Goal: Task Accomplishment & Management: Use online tool/utility

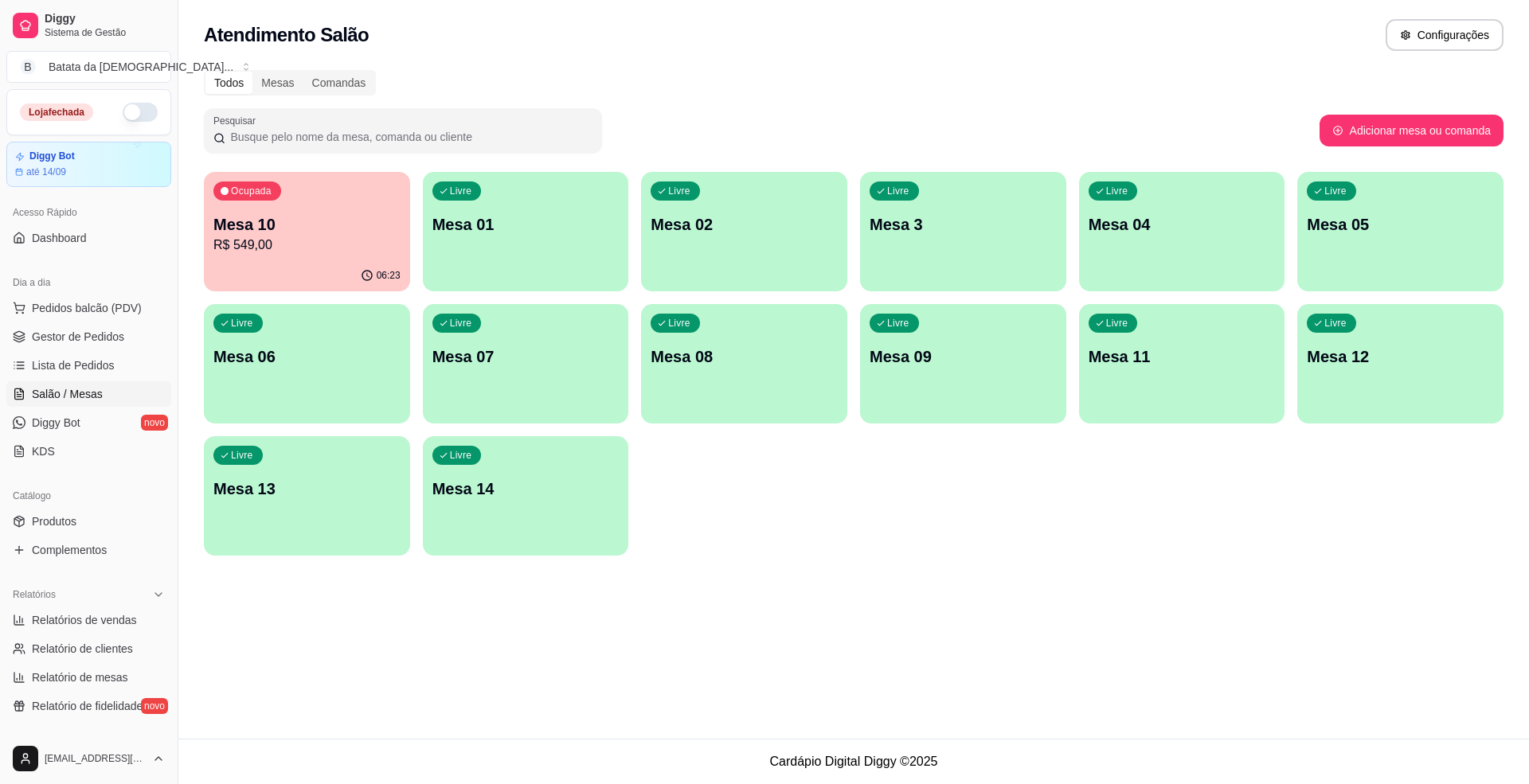
click at [539, 224] on p "Mesa 01" at bounding box center [526, 224] width 187 height 23
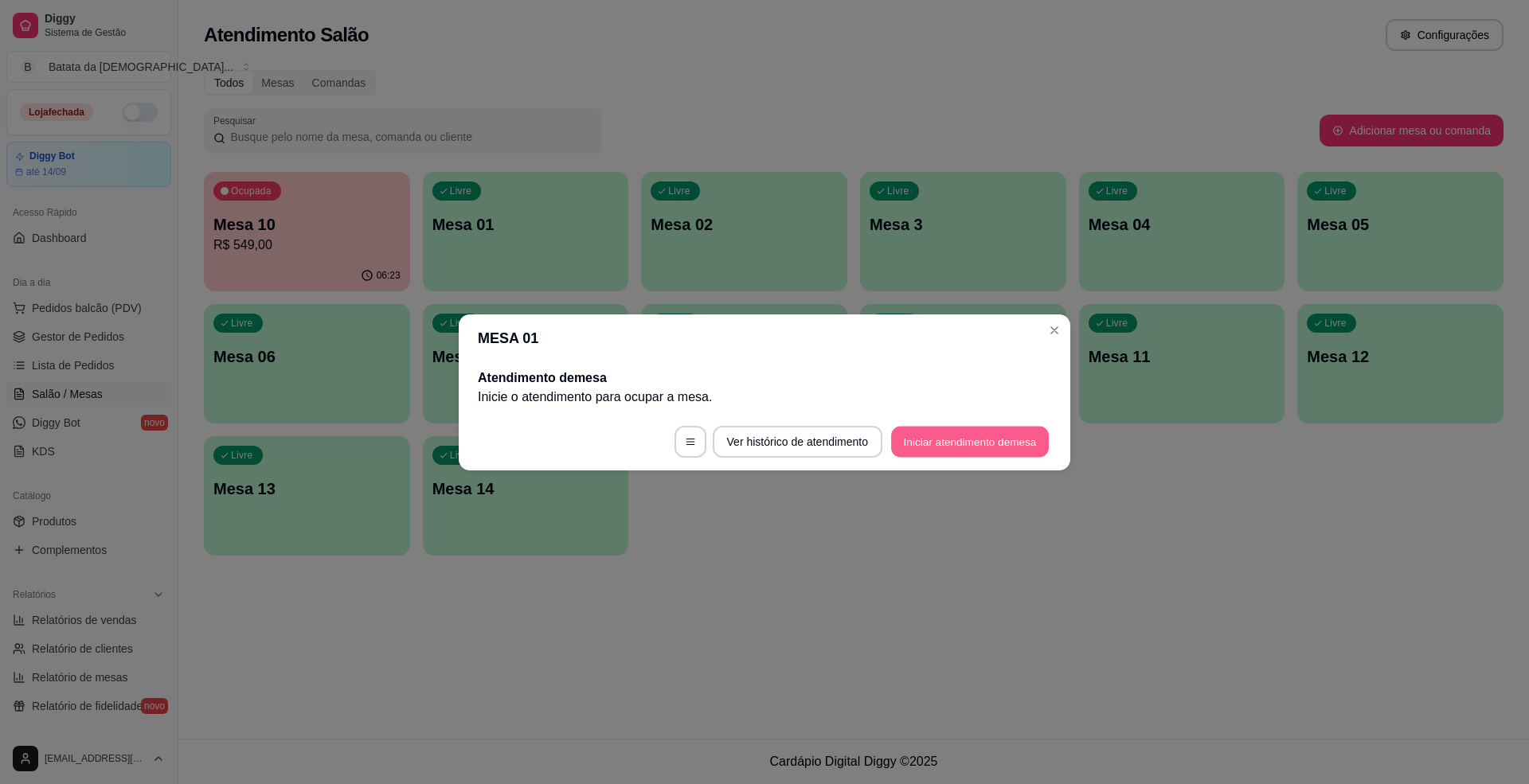
click at [978, 446] on button "Iniciar atendimento de mesa" at bounding box center [970, 442] width 158 height 31
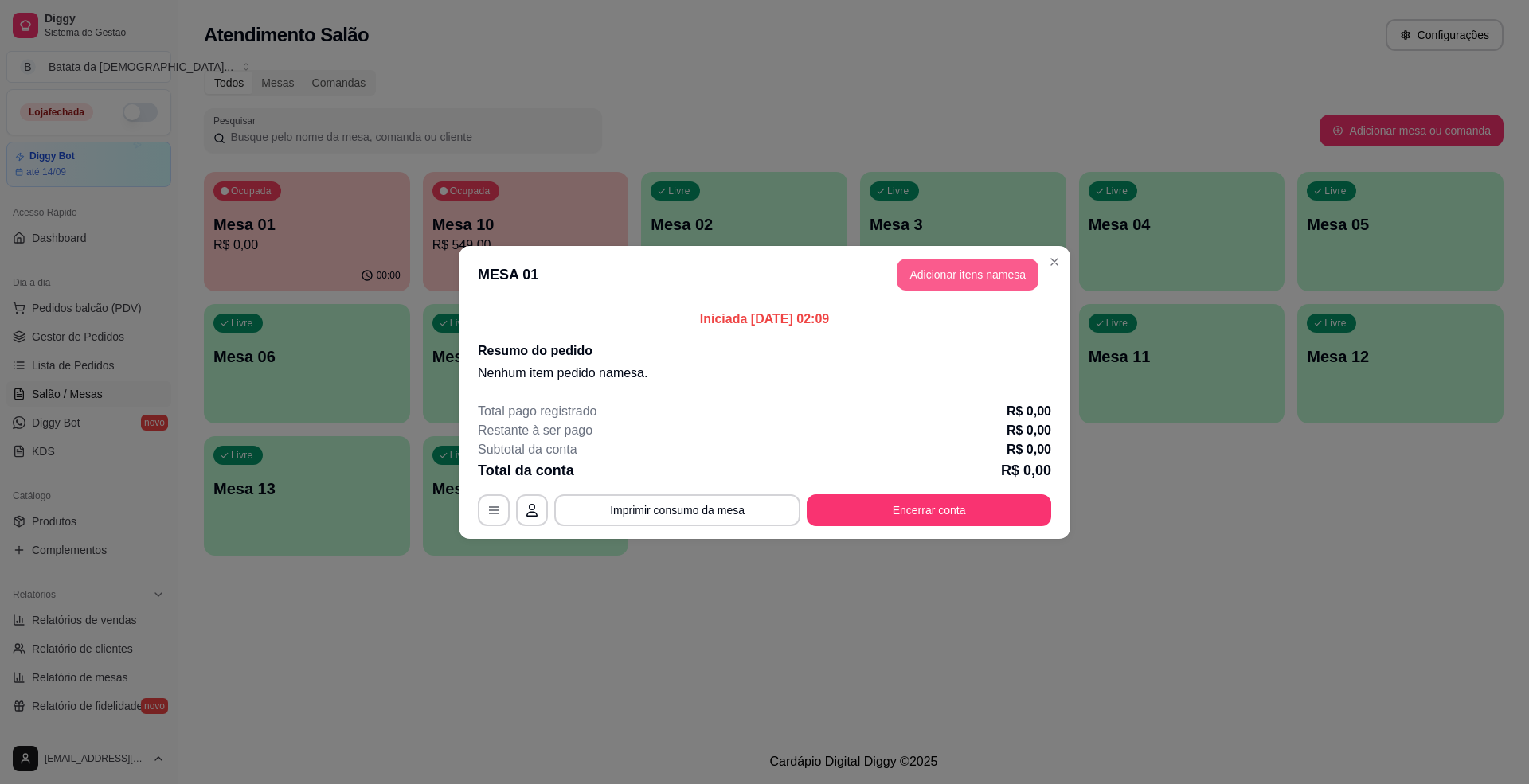
click at [970, 275] on button "Adicionar itens na mesa" at bounding box center [968, 274] width 142 height 32
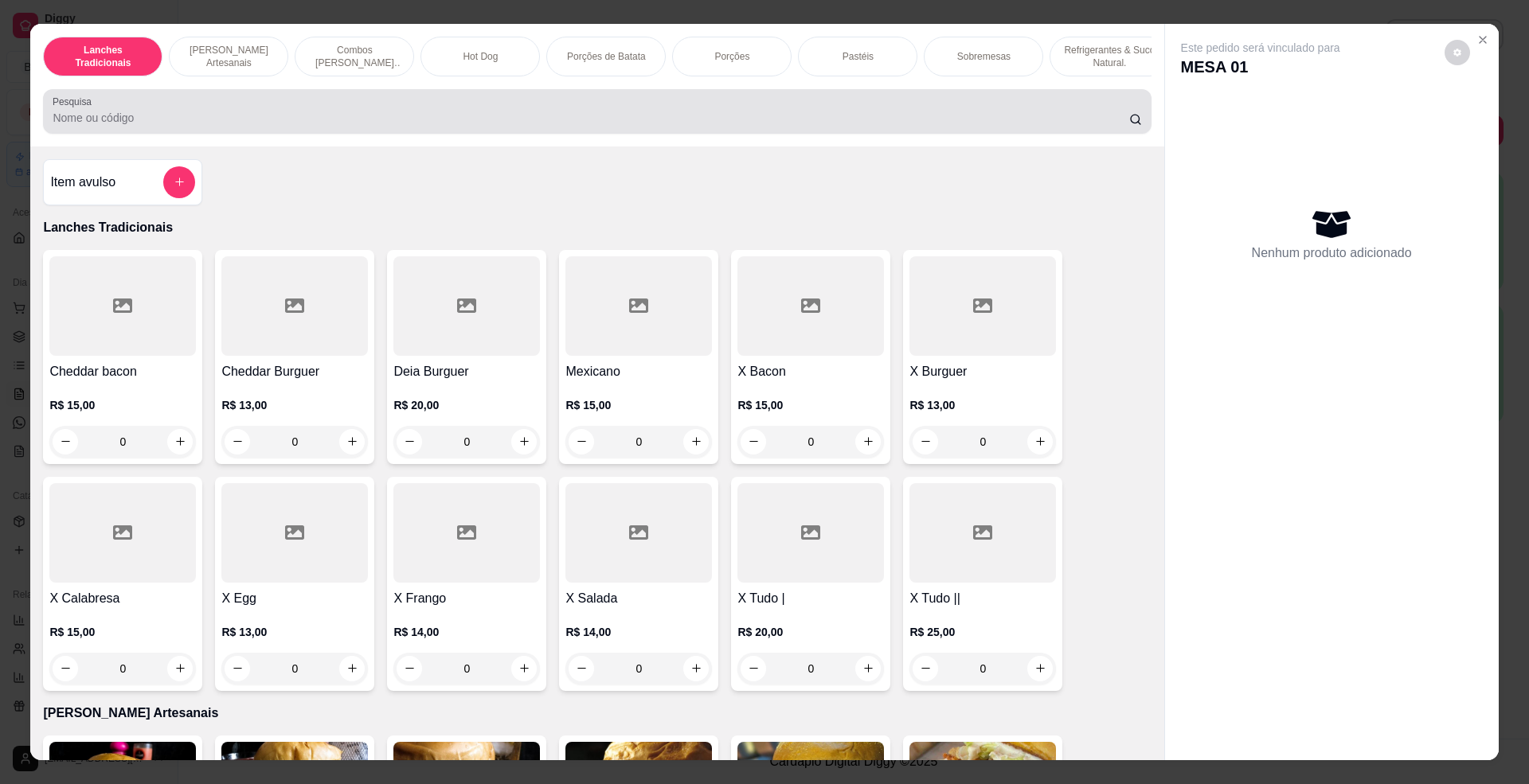
click at [1024, 127] on div at bounding box center [597, 111] width 1088 height 32
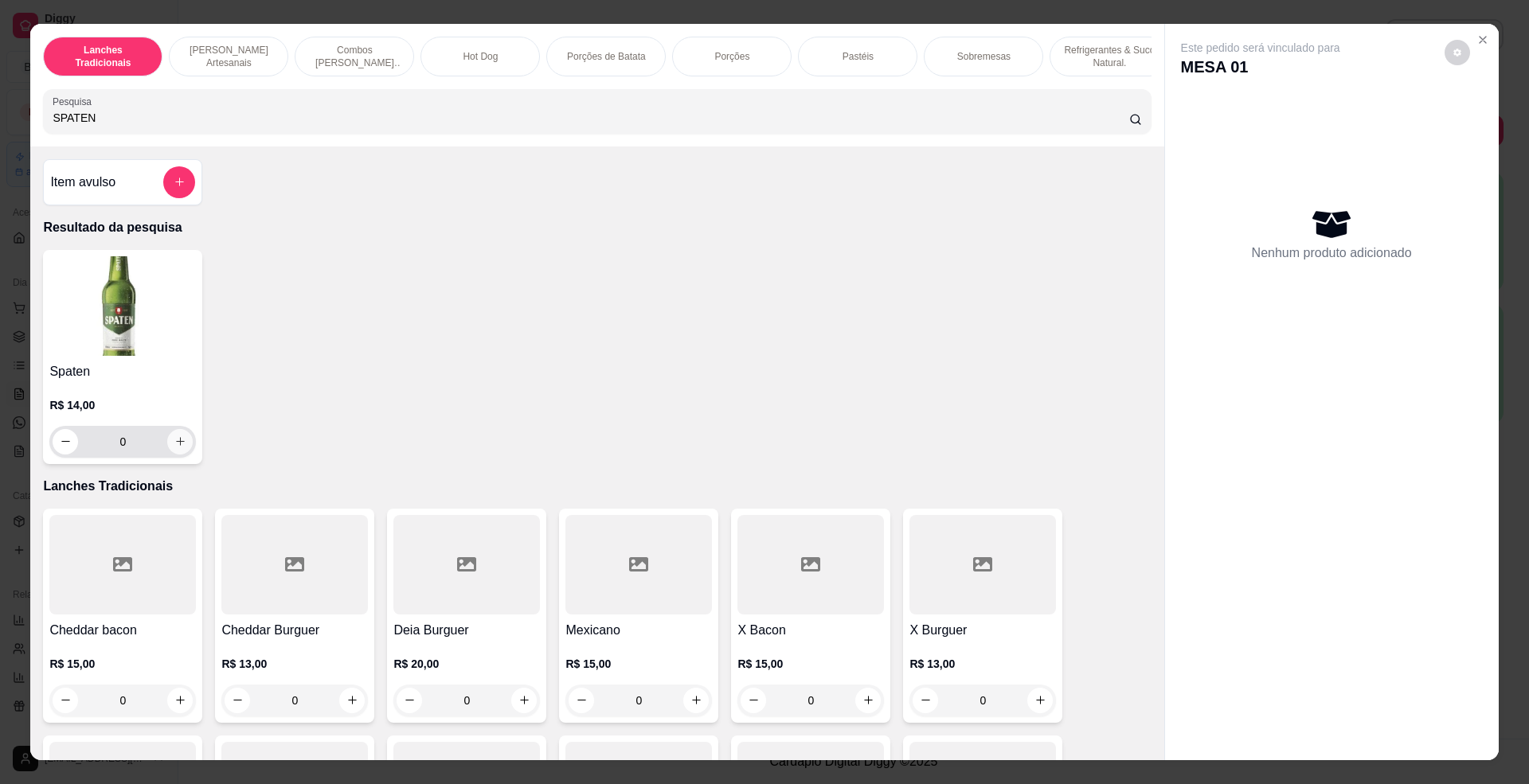
type input "SPATEN"
click at [176, 445] on icon "increase-product-quantity" at bounding box center [180, 441] width 8 height 8
type input "1"
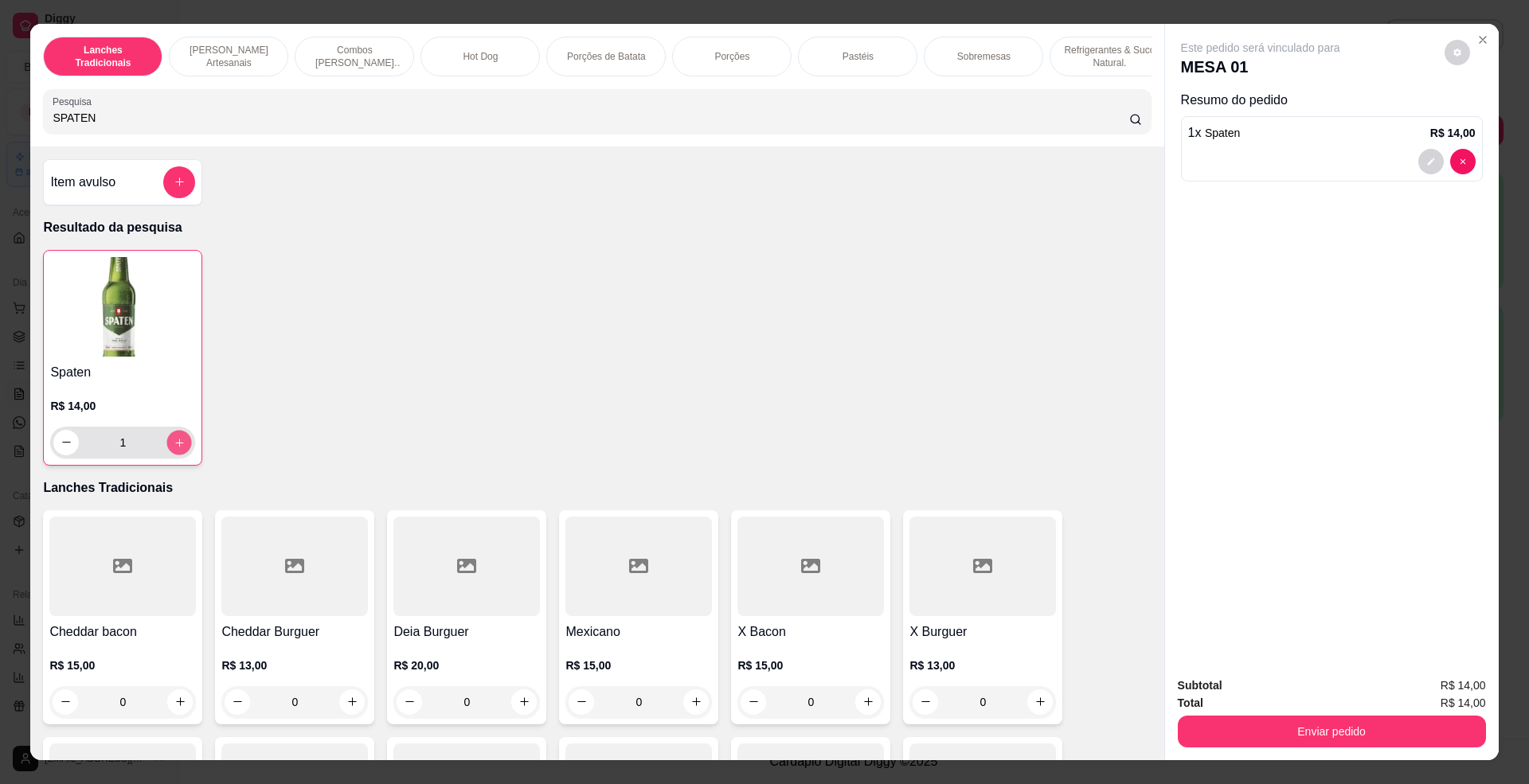
click at [174, 448] on icon "increase-product-quantity" at bounding box center [179, 442] width 12 height 12
type input "2"
click at [174, 448] on icon "increase-product-quantity" at bounding box center [179, 442] width 12 height 12
type input "3"
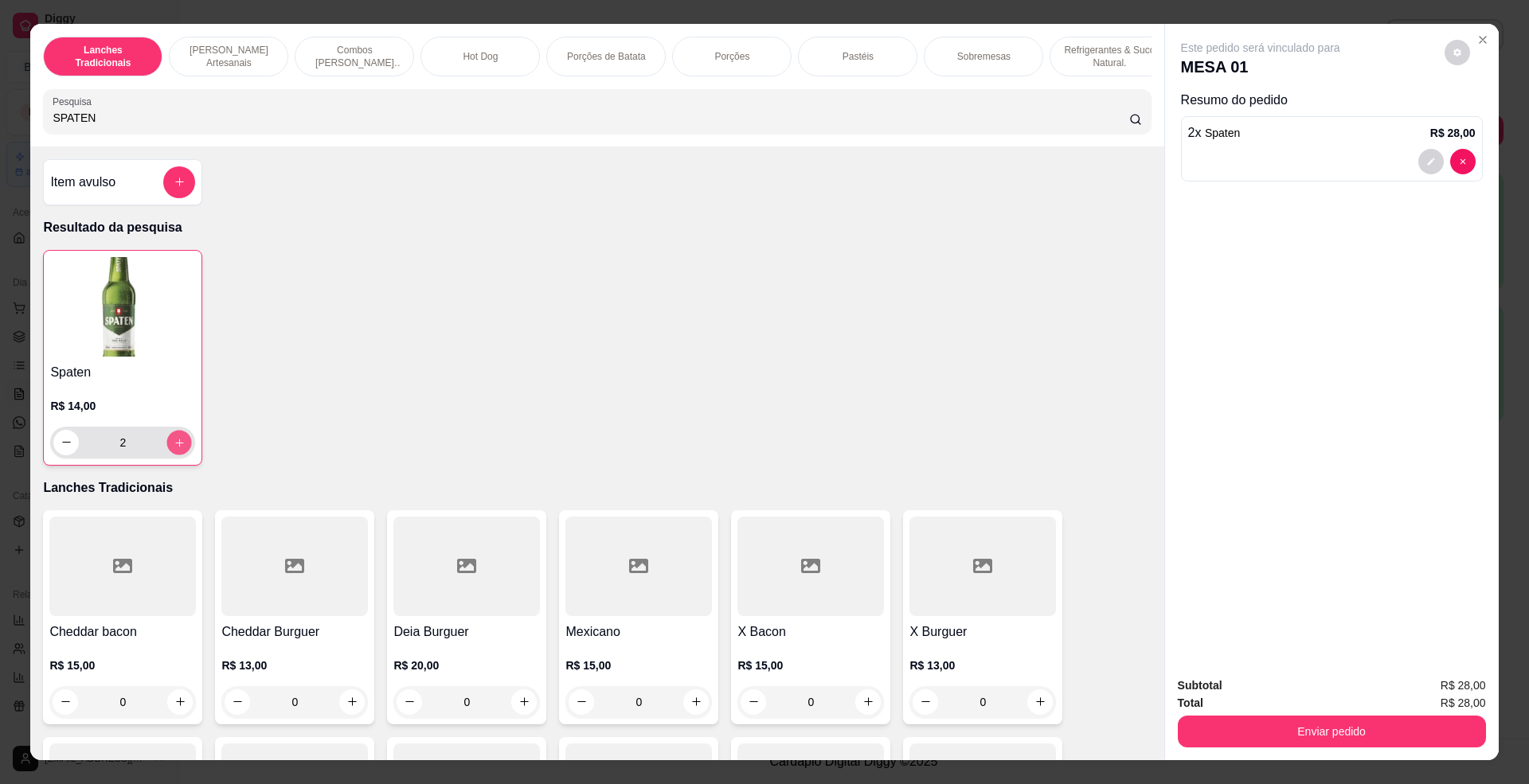
type input "3"
click at [62, 442] on icon "decrease-product-quantity" at bounding box center [66, 442] width 9 height 1
type input "0"
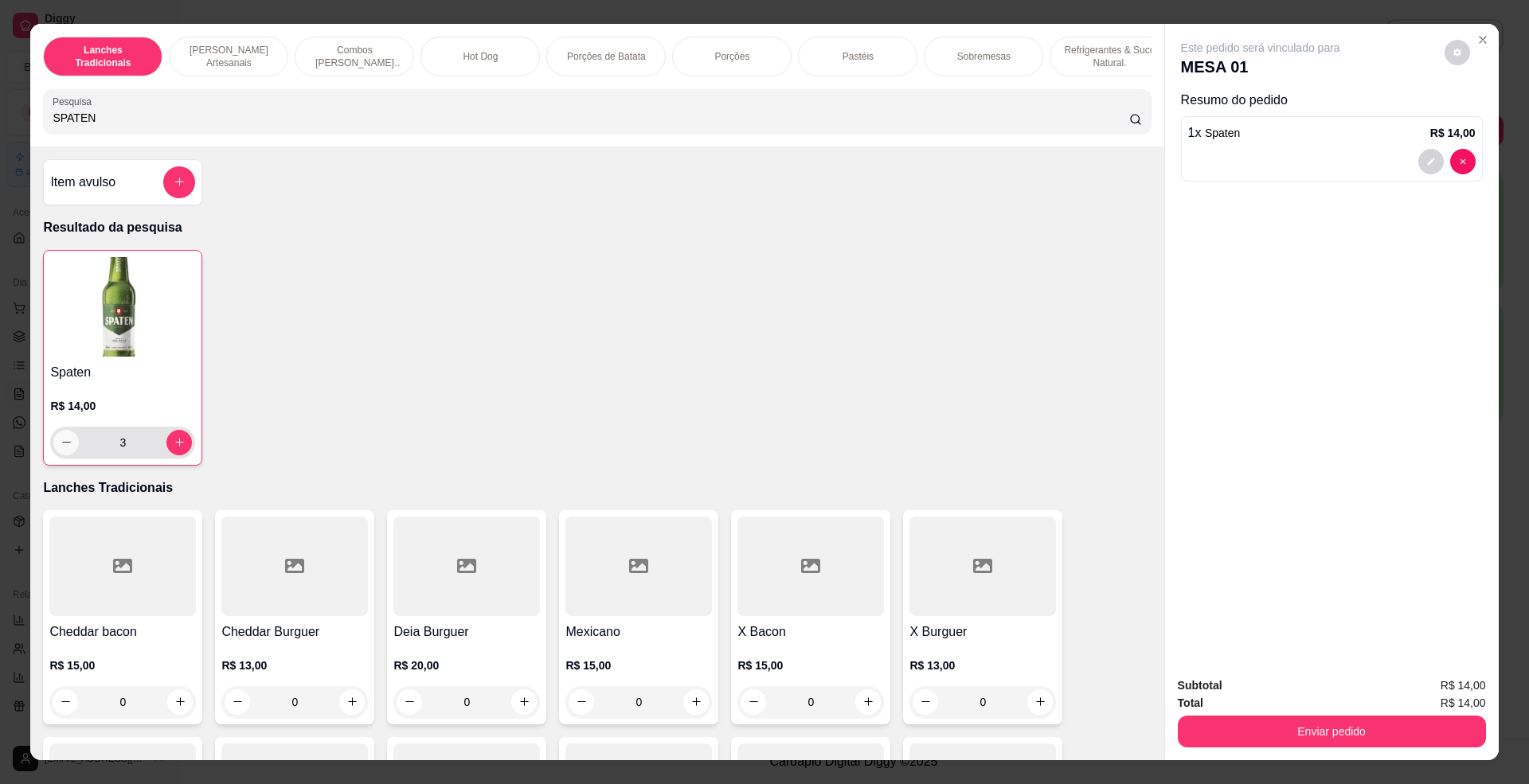
type input "0"
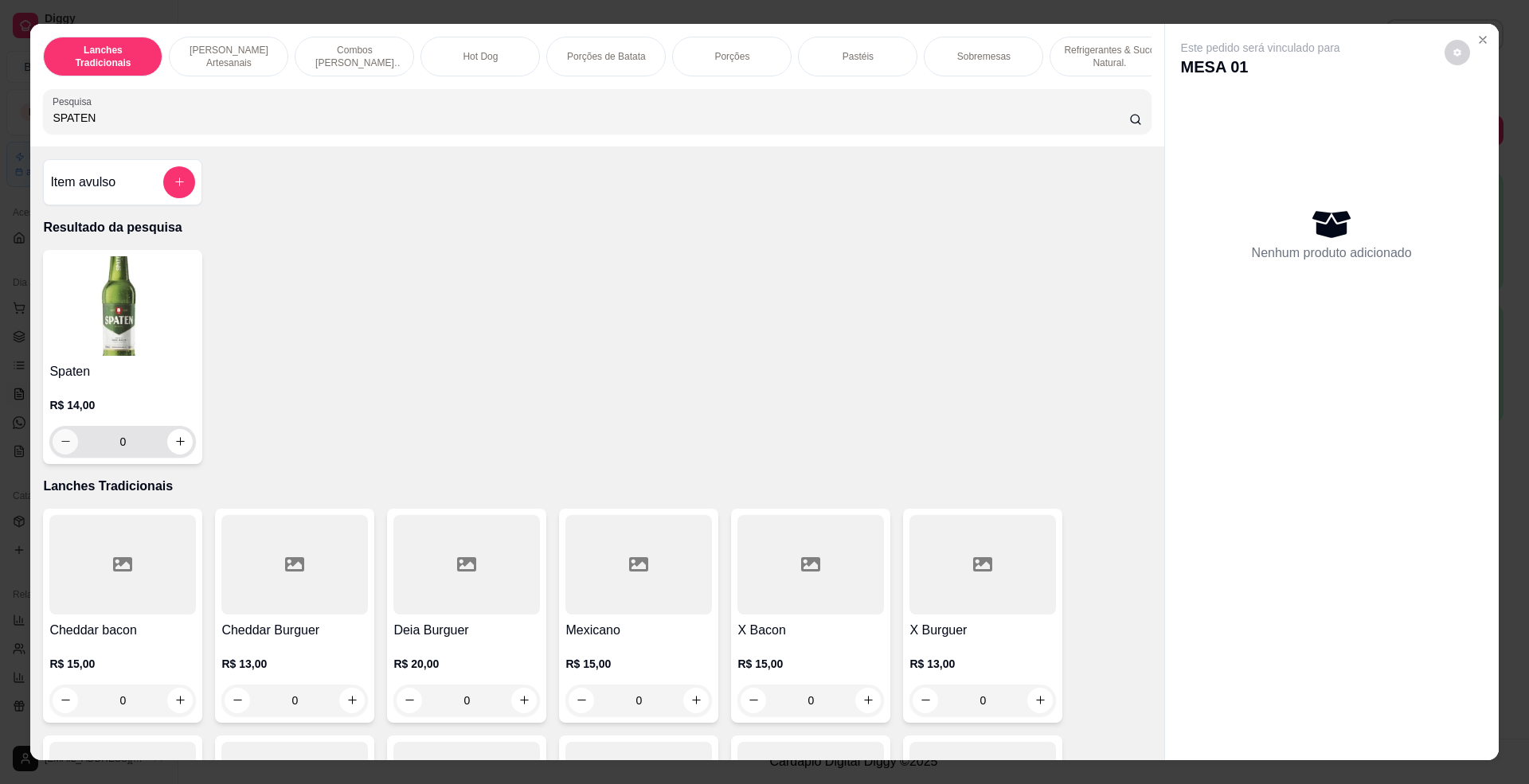
click at [61, 442] on icon "decrease-product-quantity" at bounding box center [65, 442] width 9 height 1
click at [60, 448] on icon "decrease-product-quantity" at bounding box center [65, 441] width 12 height 12
click at [1476, 35] on icon "Close" at bounding box center [1483, 40] width 13 height 13
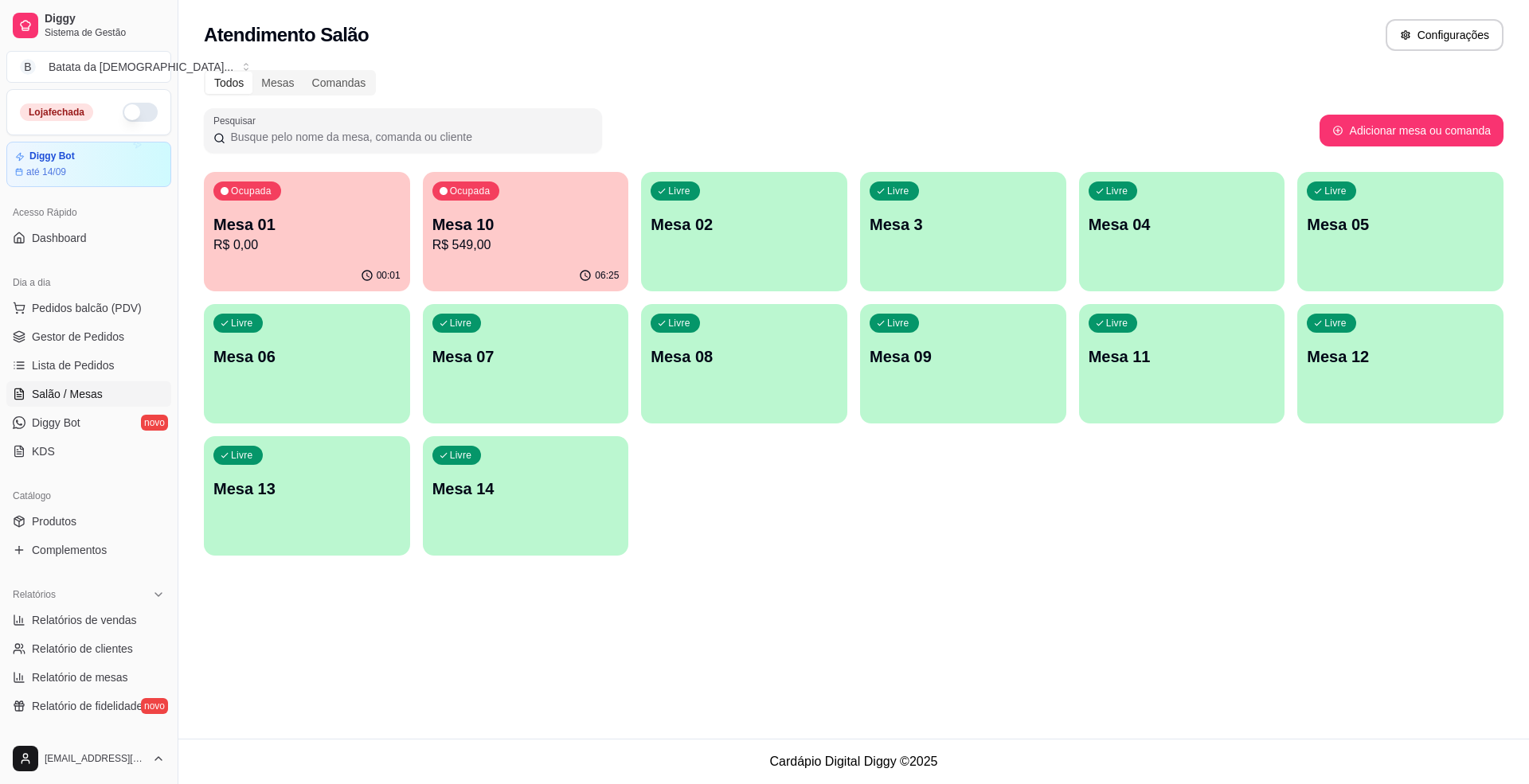
click at [1430, 700] on div "Atendimento Salão Configurações Todos Mesas Comandas Pesquisar Adicionar mesa o…" at bounding box center [853, 369] width 1350 height 739
